Goal: Task Accomplishment & Management: Use online tool/utility

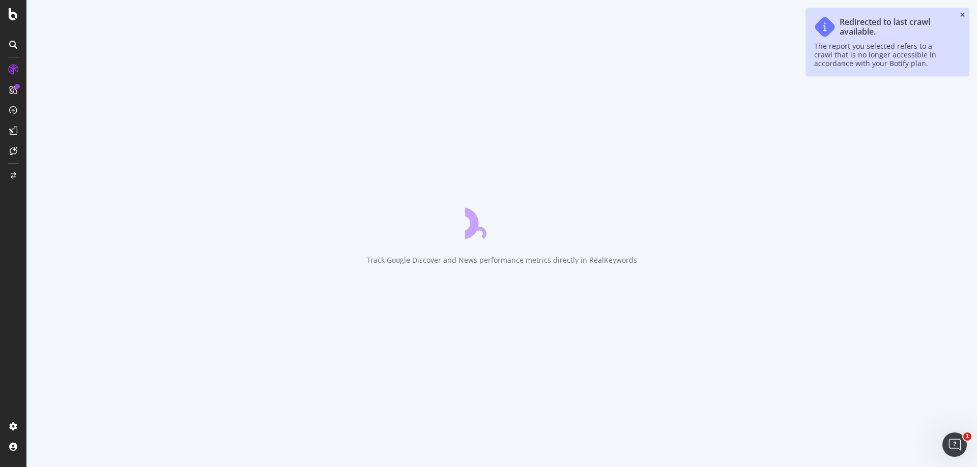
click at [961, 14] on icon "close toast" at bounding box center [962, 15] width 5 height 6
